Goal: Task Accomplishment & Management: Manage account settings

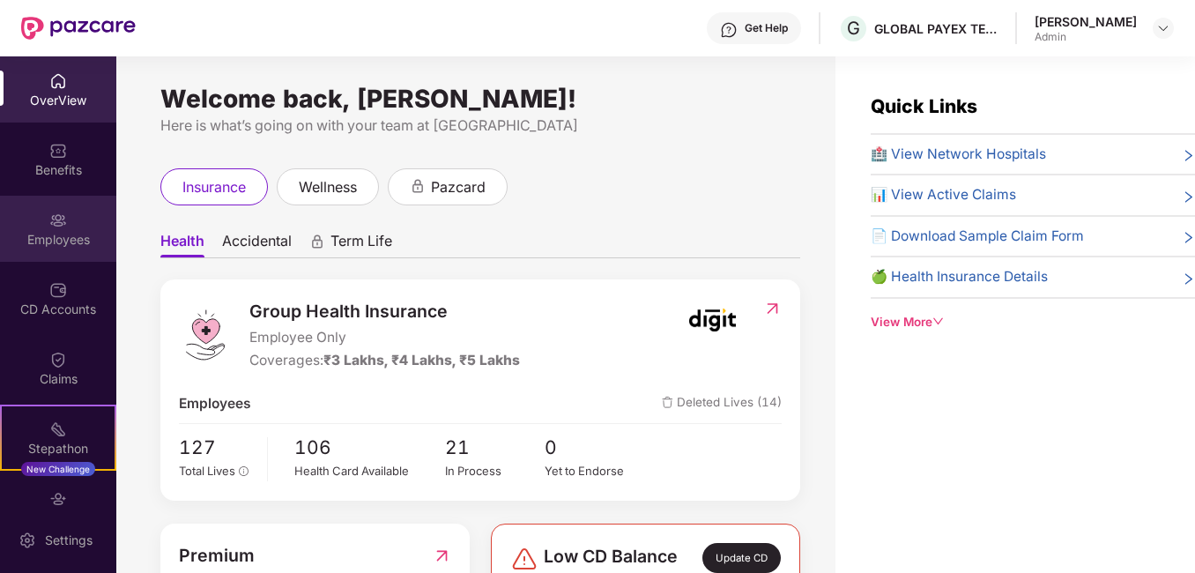
click at [63, 223] on img at bounding box center [58, 221] width 18 height 18
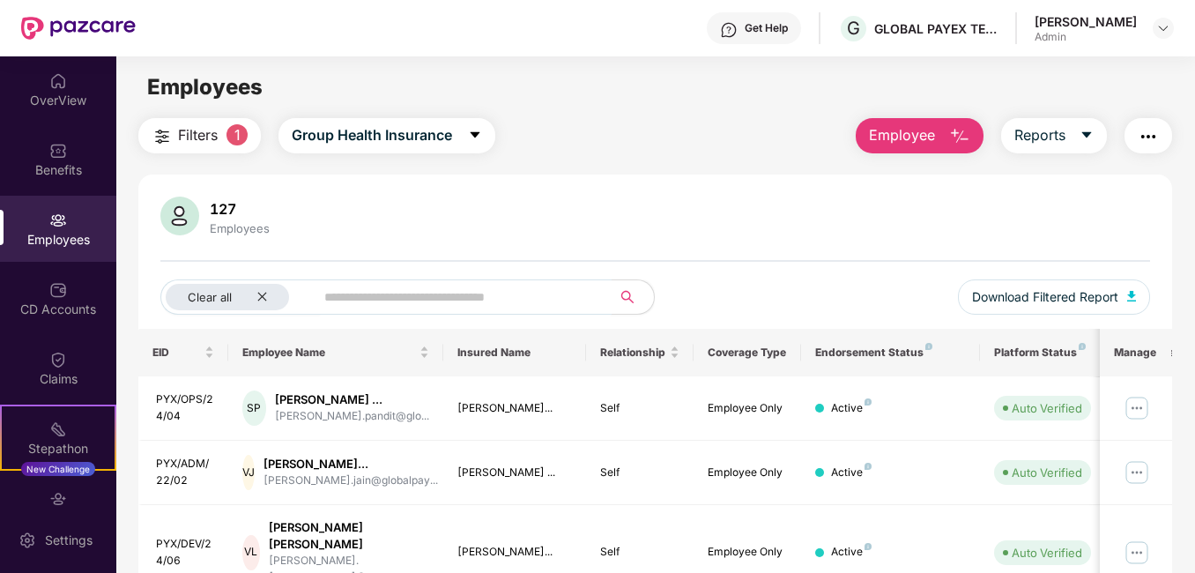
click at [441, 297] on input "text" at bounding box center [455, 297] width 263 height 26
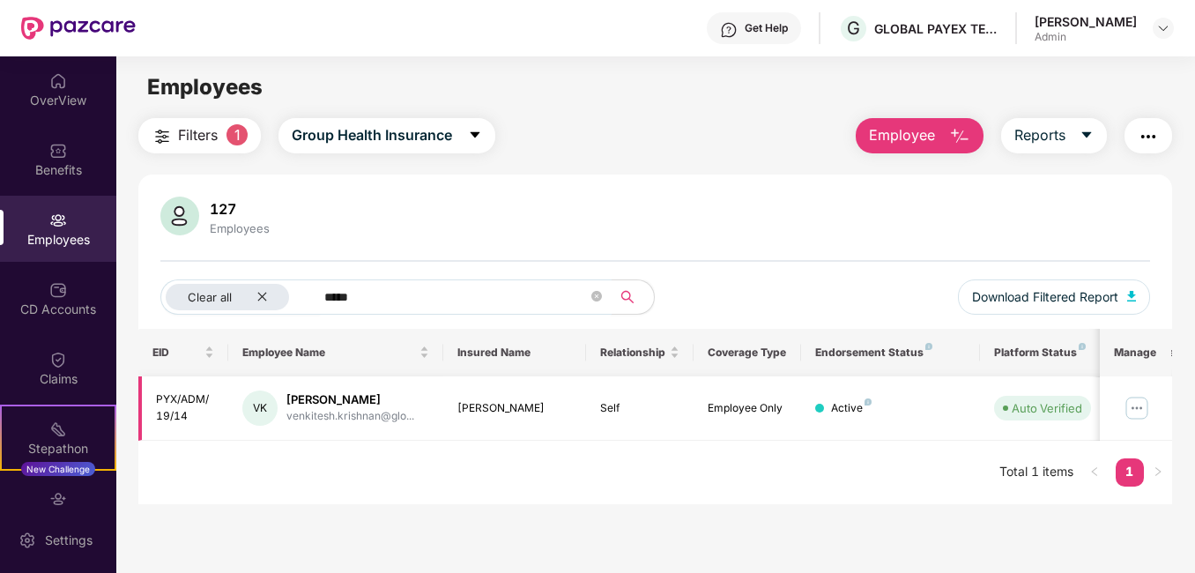
type input "*****"
click at [349, 401] on div "[PERSON_NAME]" at bounding box center [351, 399] width 128 height 17
click at [1141, 411] on img at bounding box center [1137, 408] width 28 height 28
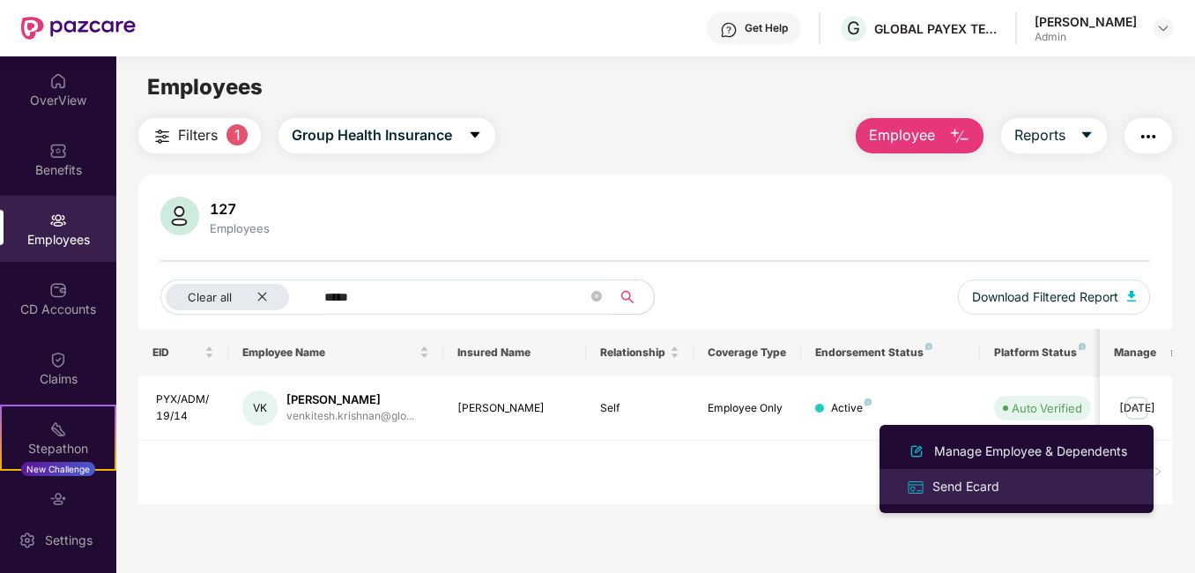
click at [976, 484] on div "Send Ecard" at bounding box center [966, 486] width 74 height 19
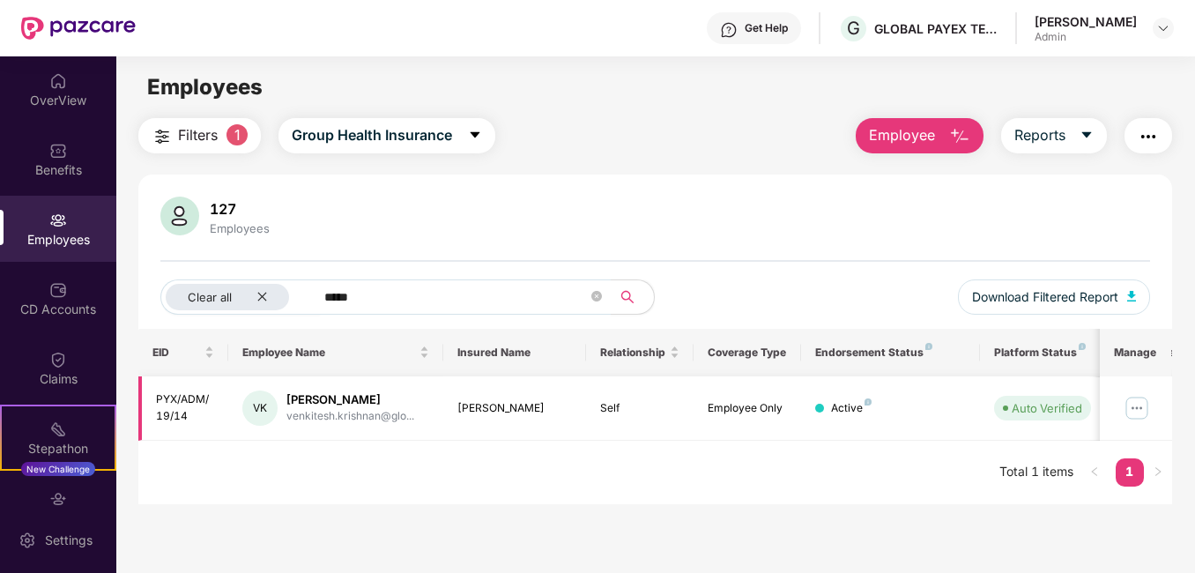
click at [1135, 407] on img at bounding box center [1137, 408] width 28 height 28
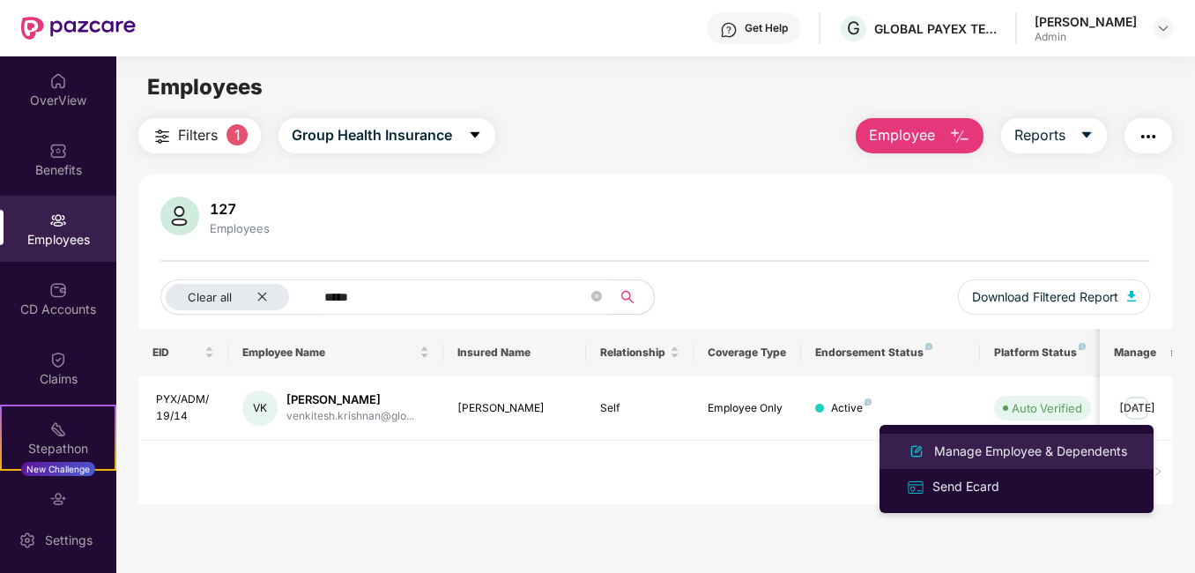
click at [1032, 455] on div "Manage Employee & Dependents" at bounding box center [1031, 451] width 200 height 19
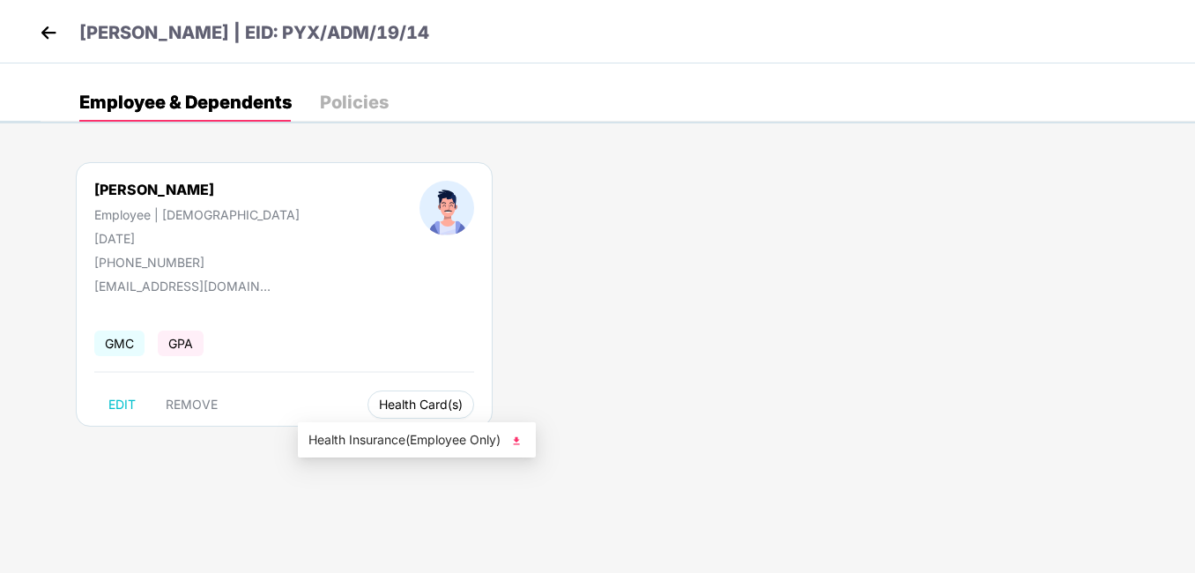
click at [379, 404] on span "Health Card(s)" at bounding box center [421, 404] width 84 height 9
click at [358, 110] on div "Policies" at bounding box center [354, 102] width 69 height 18
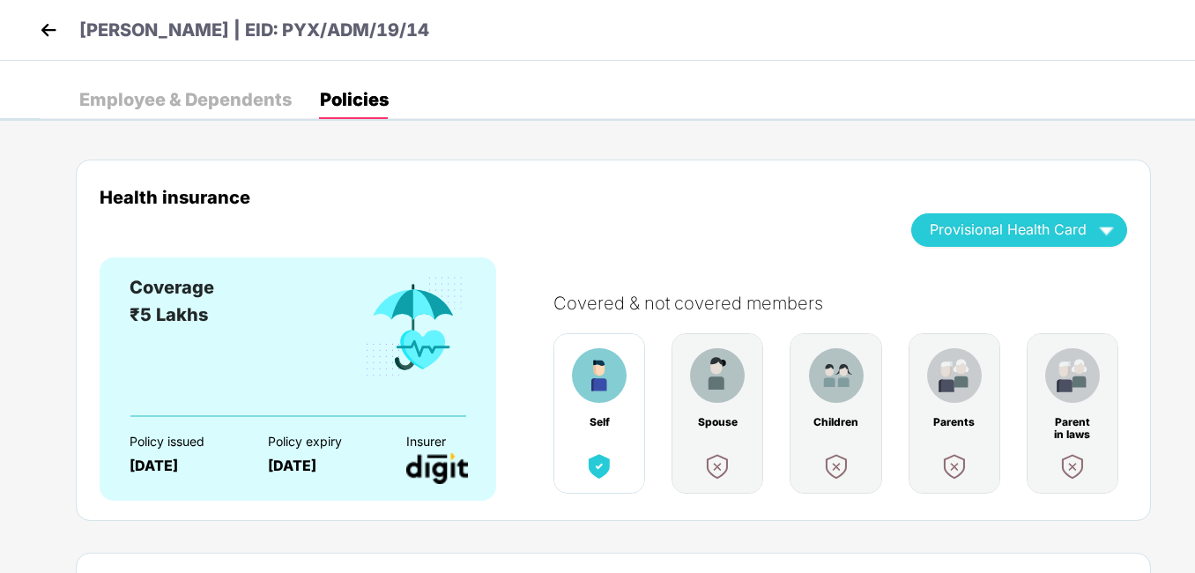
scroll to position [4, 0]
